Goal: Contribute content: Add original content to the website for others to see

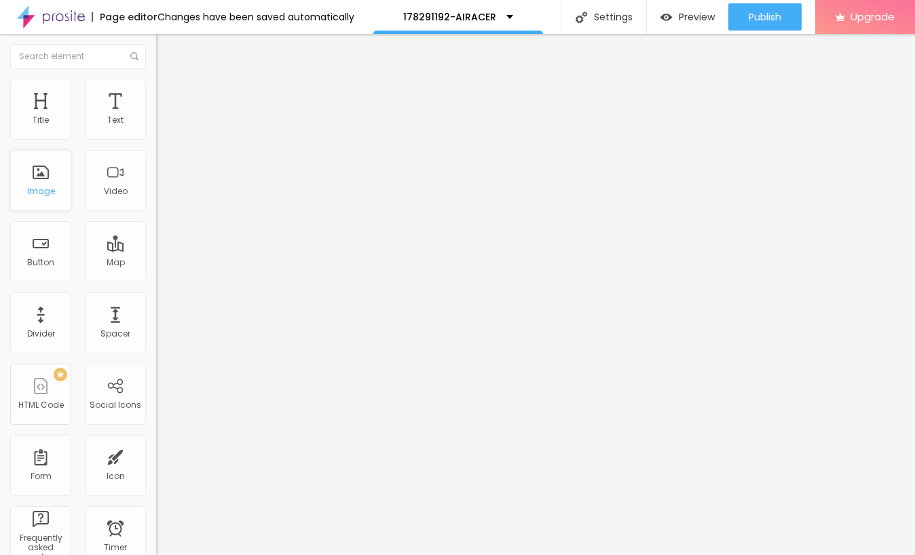
click at [22, 187] on div "Image" at bounding box center [40, 180] width 61 height 61
click at [35, 187] on div "Image" at bounding box center [41, 192] width 28 height 10
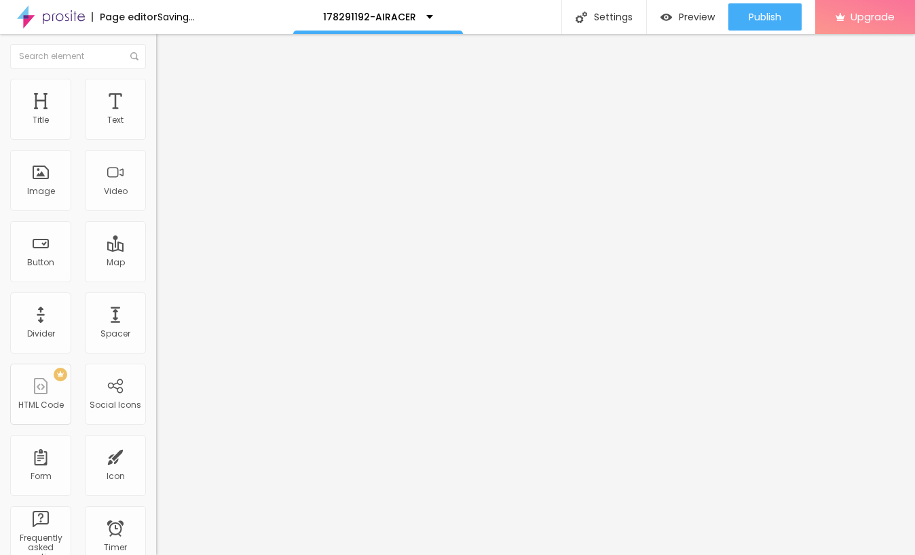
click at [156, 117] on span "Add image" at bounding box center [184, 111] width 56 height 12
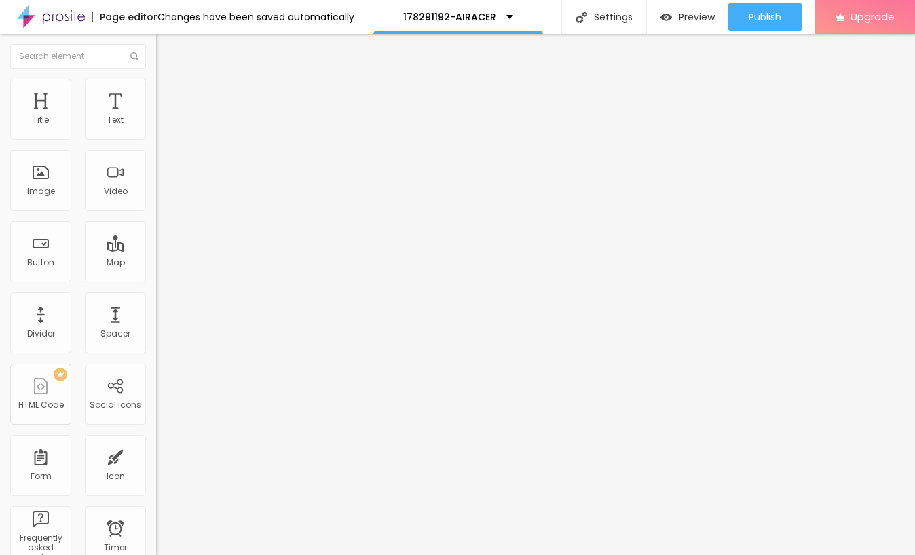
click at [156, 278] on input "https://" at bounding box center [237, 272] width 163 height 14
drag, startPoint x: 77, startPoint y: 357, endPoint x: -24, endPoint y: 357, distance: 101.2
click at [0, 357] on html "Page editor Changes have been saved automatically 178291192-AIRACER Settings Pa…" at bounding box center [457, 277] width 915 height 555
drag, startPoint x: 62, startPoint y: 368, endPoint x: -33, endPoint y: 368, distance: 94.4
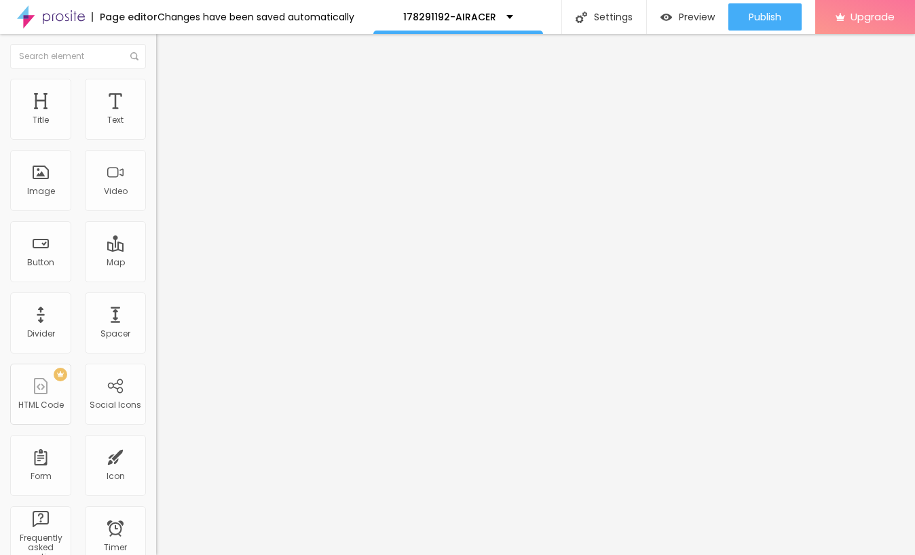
click at [0, 368] on html "Page editor Changes have been saved automatically 178291192-AIRACER Settings Pa…" at bounding box center [457, 277] width 915 height 555
paste input "[URL][DOMAIN_NAME]"
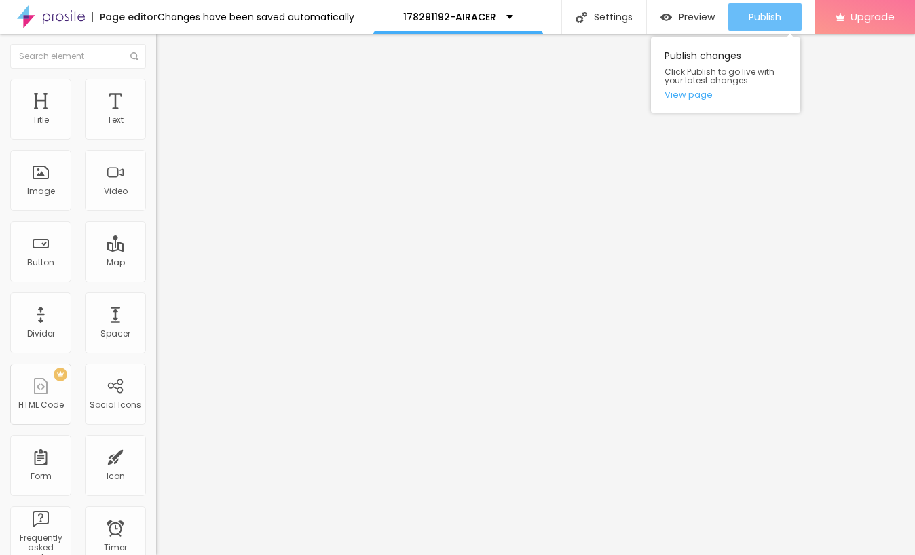
type input "[URL][DOMAIN_NAME]"
click at [755, 18] on span "Publish" at bounding box center [765, 17] width 33 height 11
click at [699, 93] on link "View page" at bounding box center [726, 94] width 122 height 9
click at [764, 18] on span "Publish" at bounding box center [765, 17] width 33 height 11
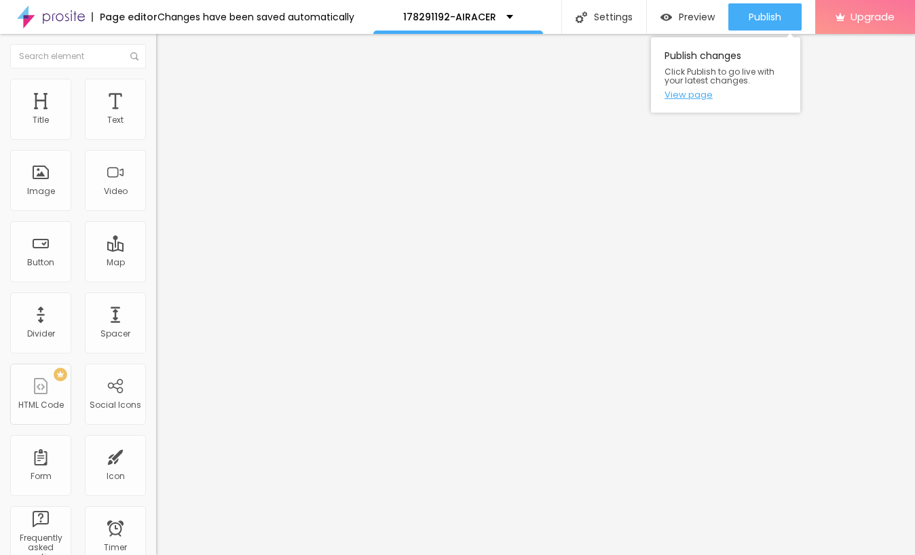
click at [688, 92] on link "View page" at bounding box center [726, 94] width 122 height 9
click at [156, 278] on input "[URL][DOMAIN_NAME]" at bounding box center [237, 272] width 163 height 14
click at [763, 20] on span "Publish" at bounding box center [765, 17] width 33 height 11
click at [156, 278] on input "[URL][DOMAIN_NAME]" at bounding box center [237, 272] width 163 height 14
click at [47, 23] on img at bounding box center [51, 17] width 68 height 34
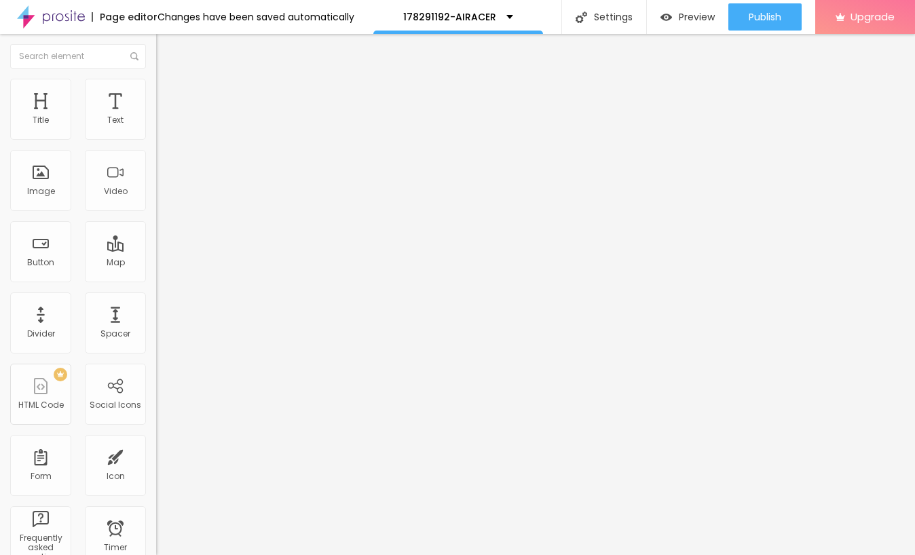
click at [156, 117] on span "Add image" at bounding box center [184, 111] width 56 height 12
click at [156, 278] on input "https://" at bounding box center [237, 272] width 163 height 14
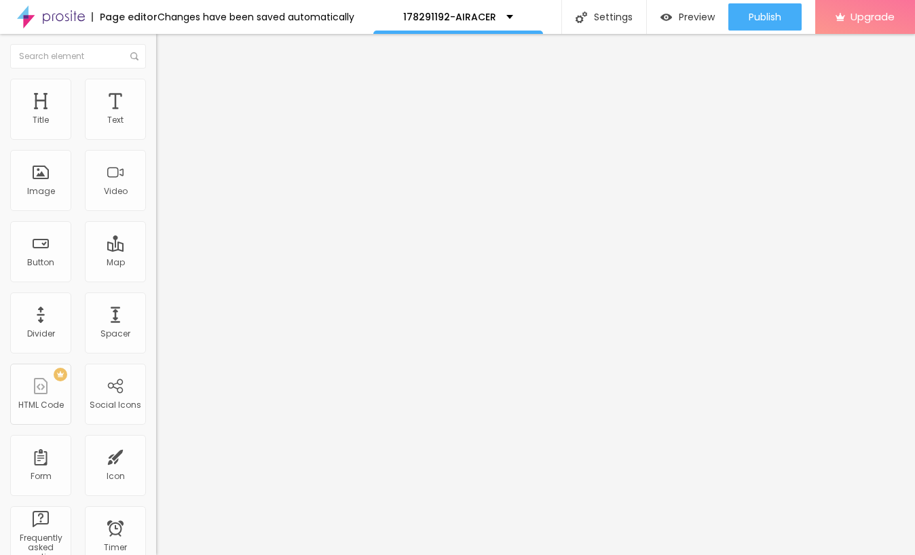
scroll to position [1, 0]
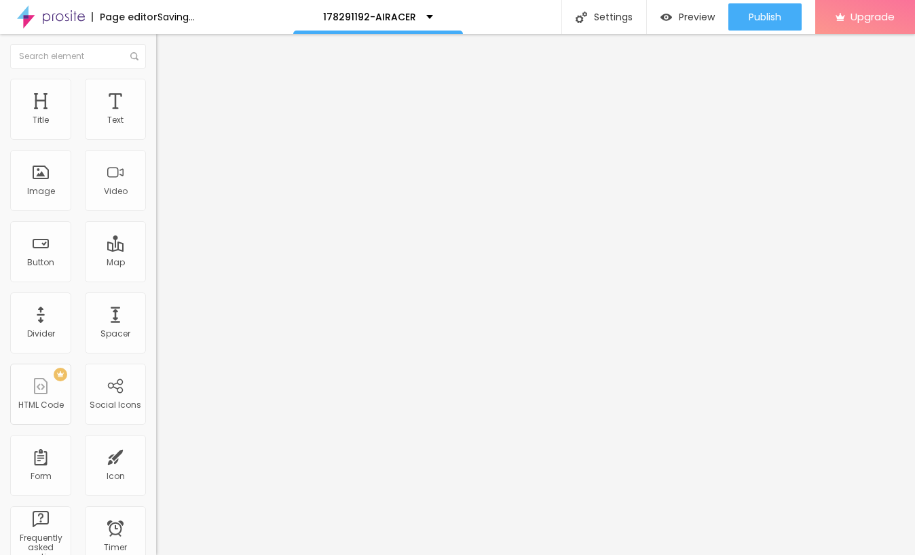
drag, startPoint x: 92, startPoint y: 369, endPoint x: -43, endPoint y: 369, distance: 135.1
click at [0, 369] on html "Page editor Saving... 178291192-AIRACER Settings Page settings Click to edit pa…" at bounding box center [457, 277] width 915 height 555
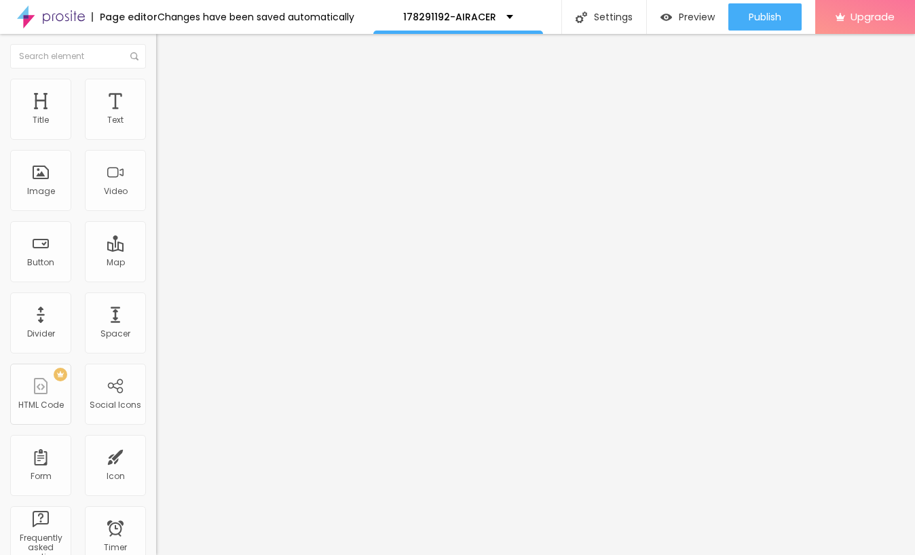
scroll to position [0, 0]
click at [156, 278] on input "text" at bounding box center [237, 272] width 163 height 14
paste input "[URL][DOMAIN_NAME]"
type input "[URL][DOMAIN_NAME]"
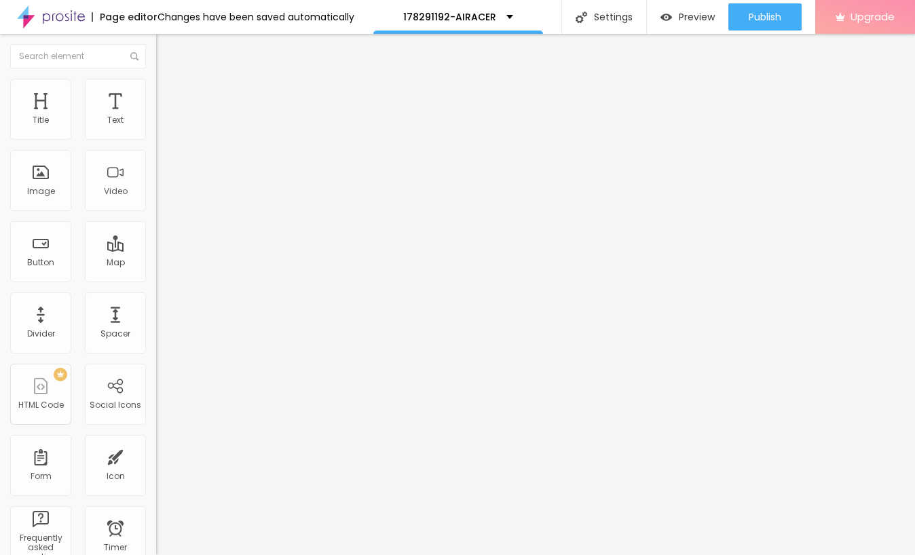
scroll to position [0, 0]
click at [156, 310] on div "Open in new tab" at bounding box center [234, 306] width 156 height 7
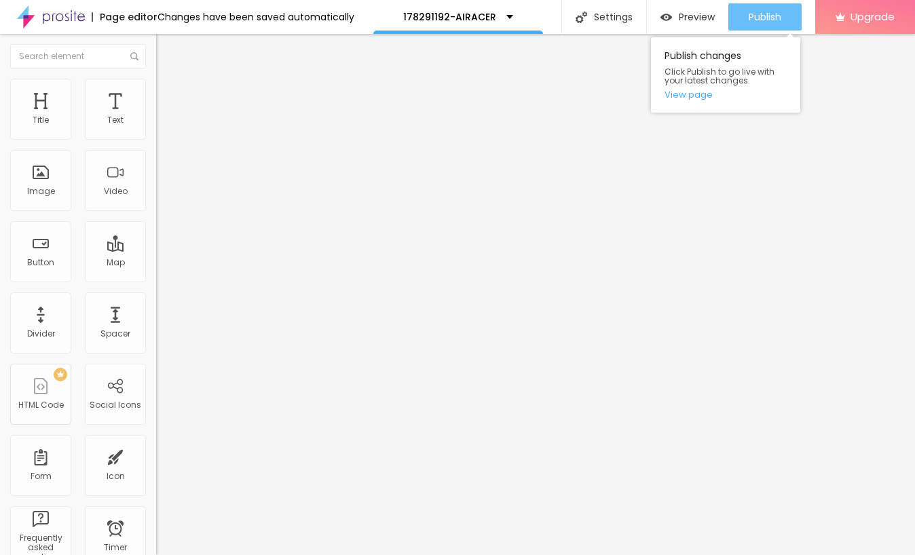
click at [762, 12] on span "Publish" at bounding box center [765, 17] width 33 height 11
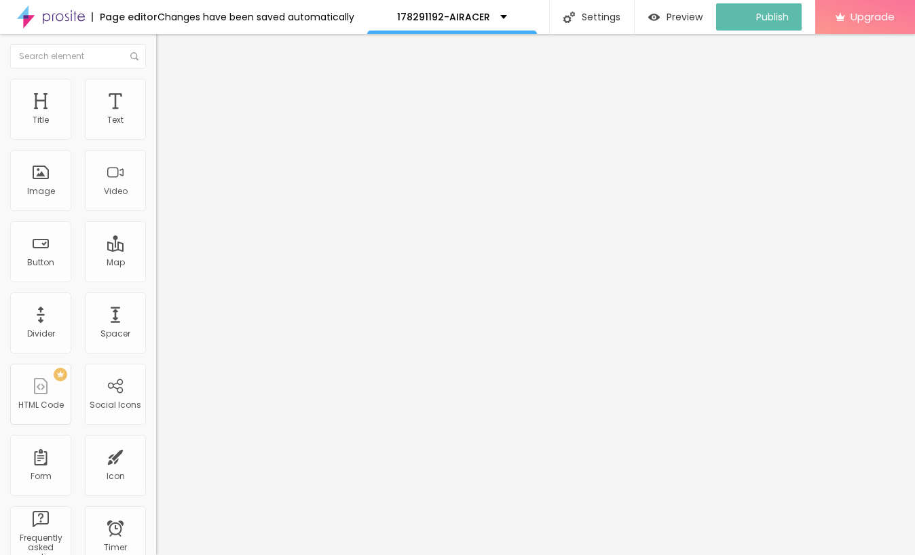
click at [35, 15] on img at bounding box center [51, 17] width 68 height 34
